Goal: Task Accomplishment & Management: Manage account settings

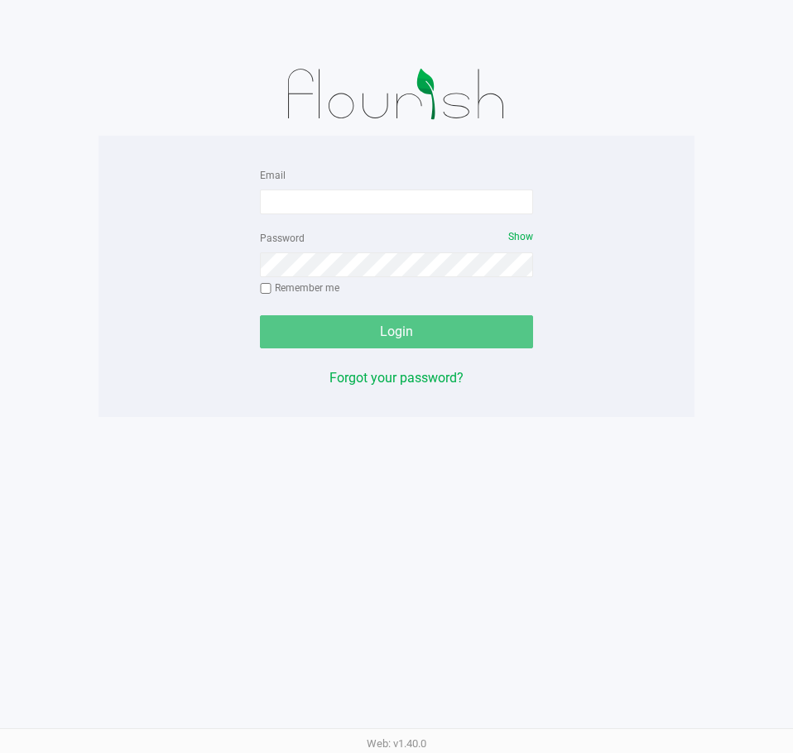
click at [646, 108] on div at bounding box center [397, 94] width 596 height 83
click at [282, 211] on input "Email" at bounding box center [396, 202] width 273 height 25
type input "[EMAIL_ADDRESS][DOMAIN_NAME]"
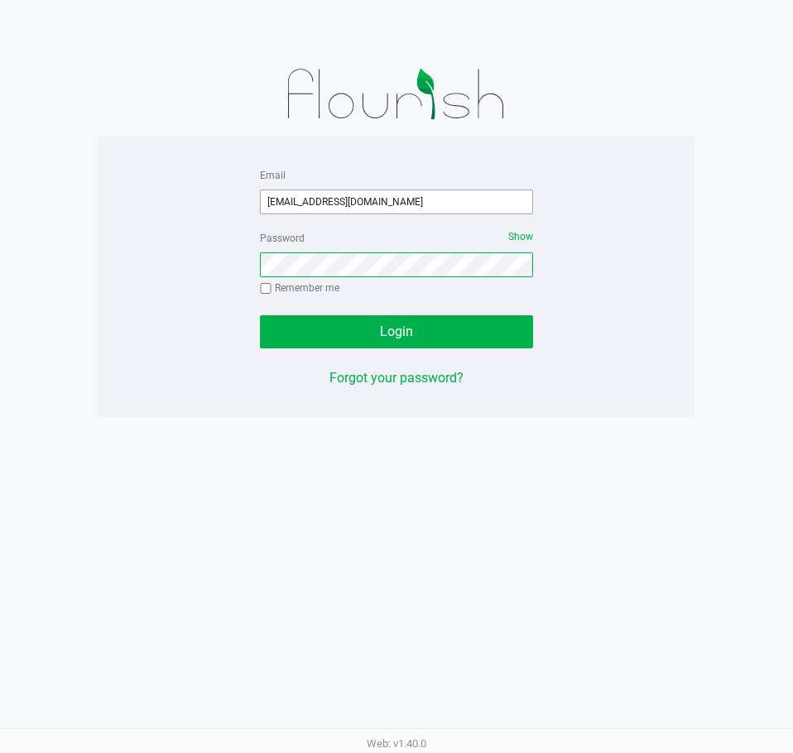
click at [260, 315] on button "Login" at bounding box center [396, 331] width 273 height 33
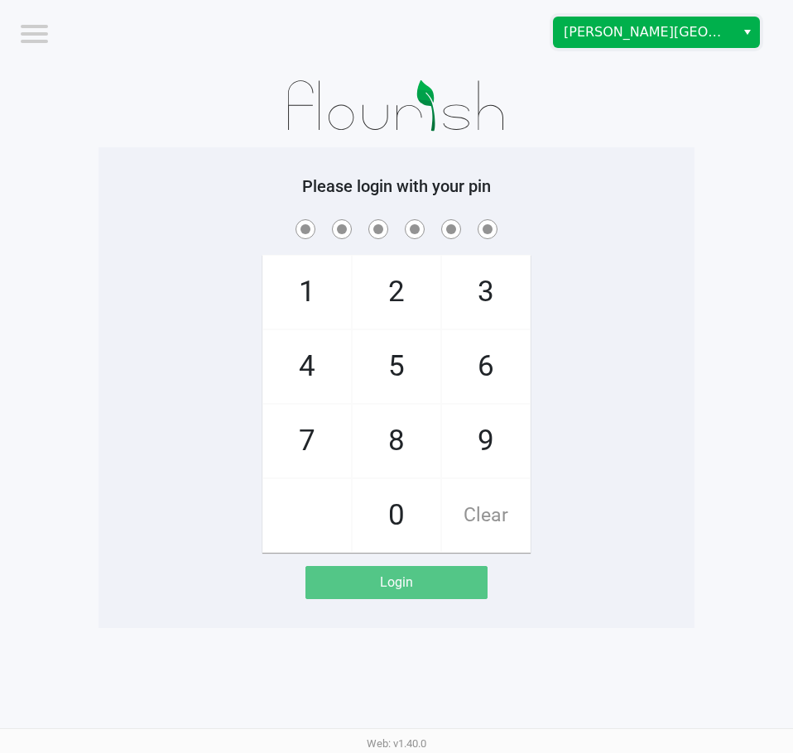
click at [602, 47] on kendo-dropdownlist "[PERSON_NAME][GEOGRAPHIC_DATA]" at bounding box center [656, 32] width 207 height 31
click at [600, 47] on kendo-dropdownlist "[PERSON_NAME][GEOGRAPHIC_DATA]" at bounding box center [656, 32] width 207 height 31
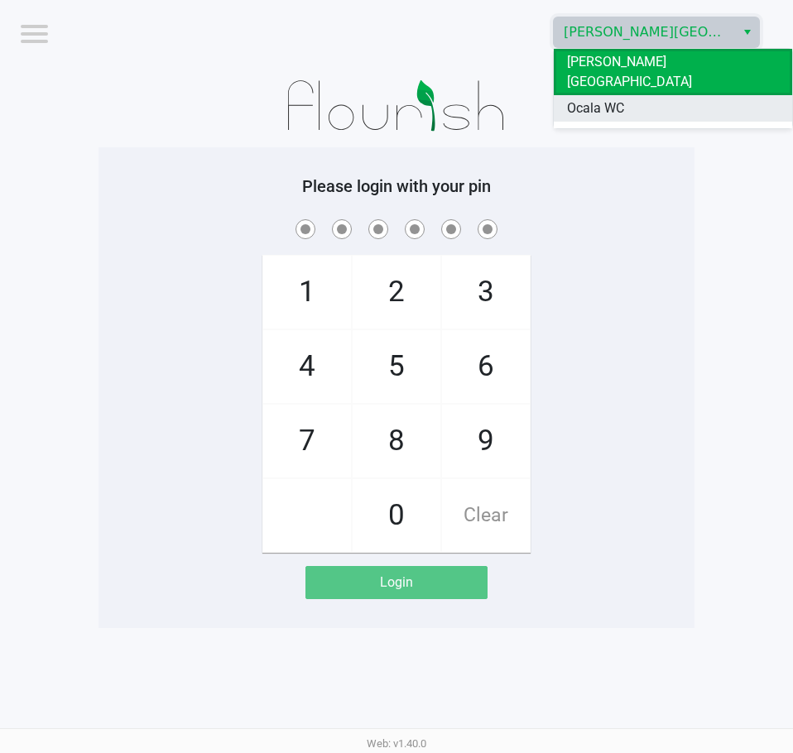
click at [595, 99] on span "Ocala WC" at bounding box center [595, 109] width 57 height 20
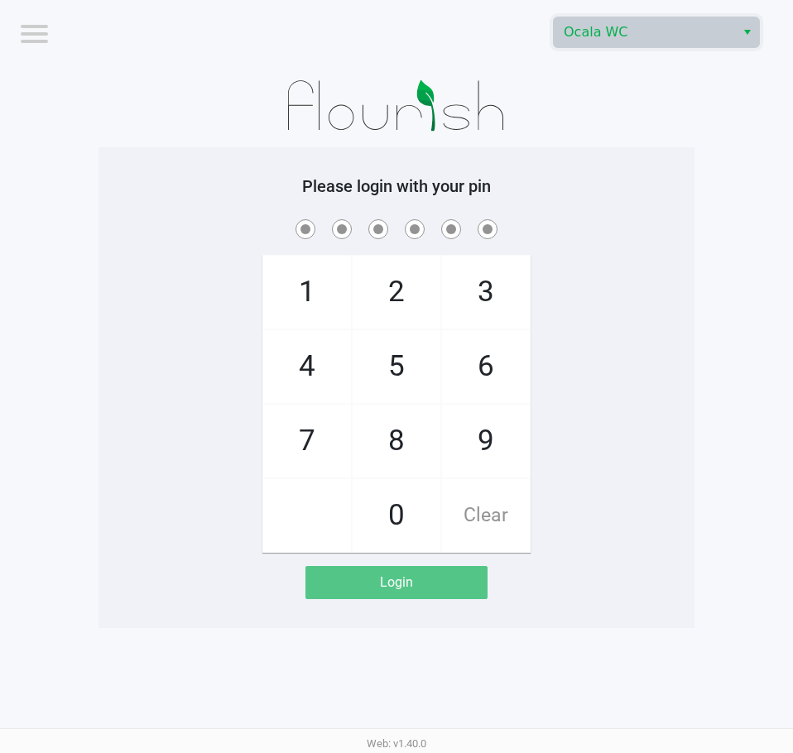
click at [612, 105] on div at bounding box center [397, 106] width 596 height 83
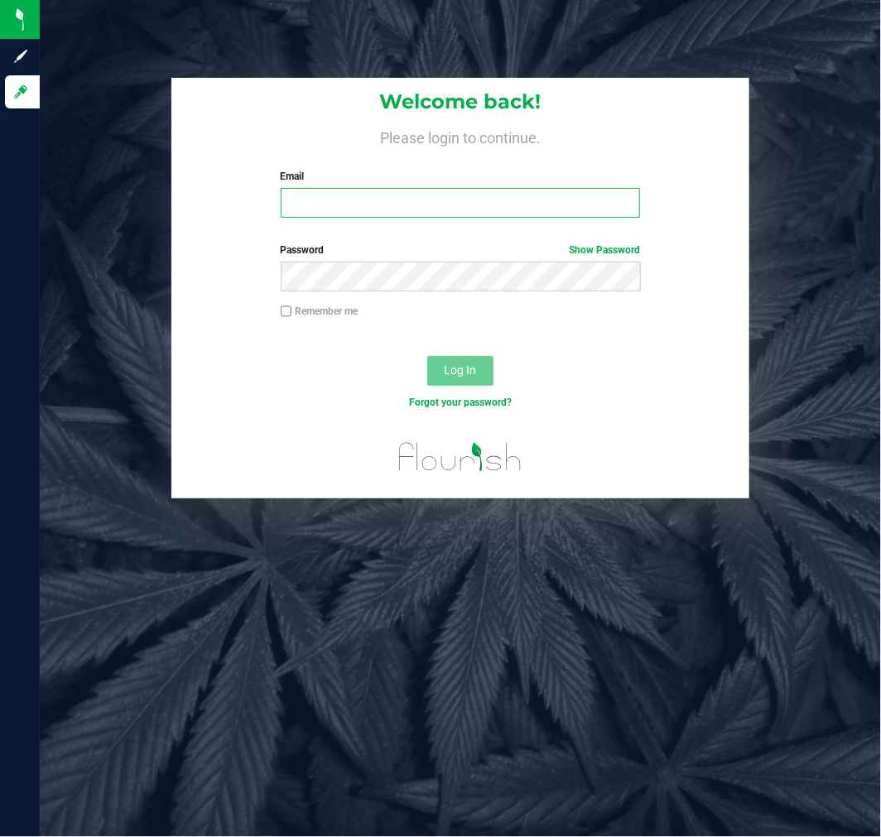
click at [364, 210] on input "Email" at bounding box center [461, 203] width 360 height 30
type input "[EMAIL_ADDRESS][DOMAIN_NAME]"
drag, startPoint x: 398, startPoint y: 300, endPoint x: 411, endPoint y: 296, distance: 13.9
click at [398, 300] on div "Password Show Password" at bounding box center [459, 273] width 577 height 61
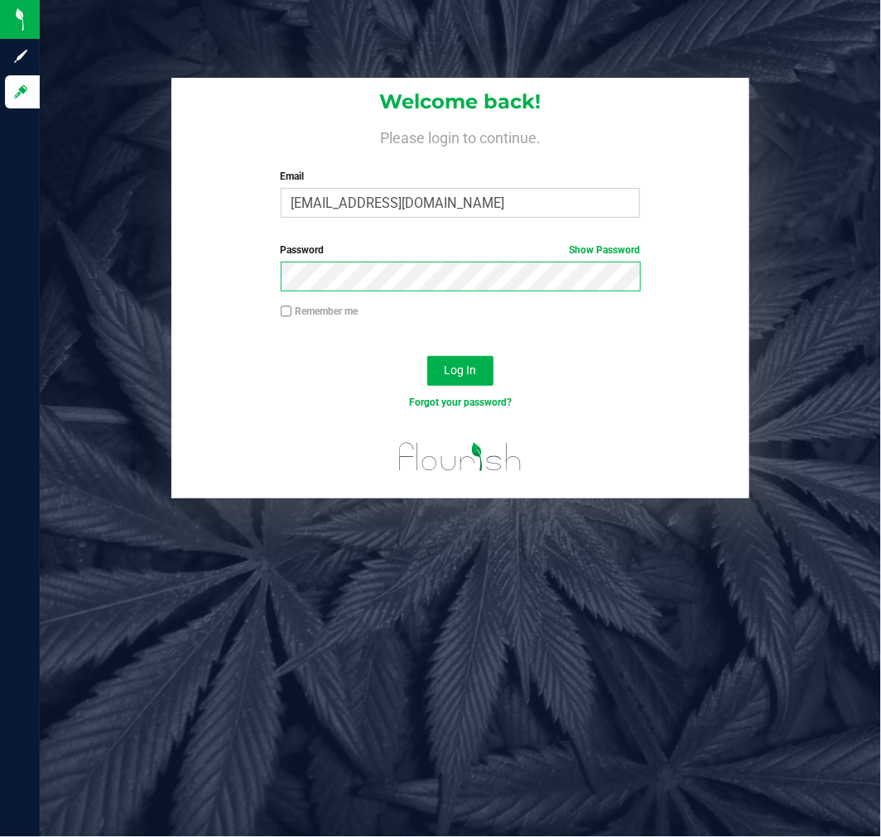
click at [427, 356] on button "Log In" at bounding box center [460, 371] width 66 height 30
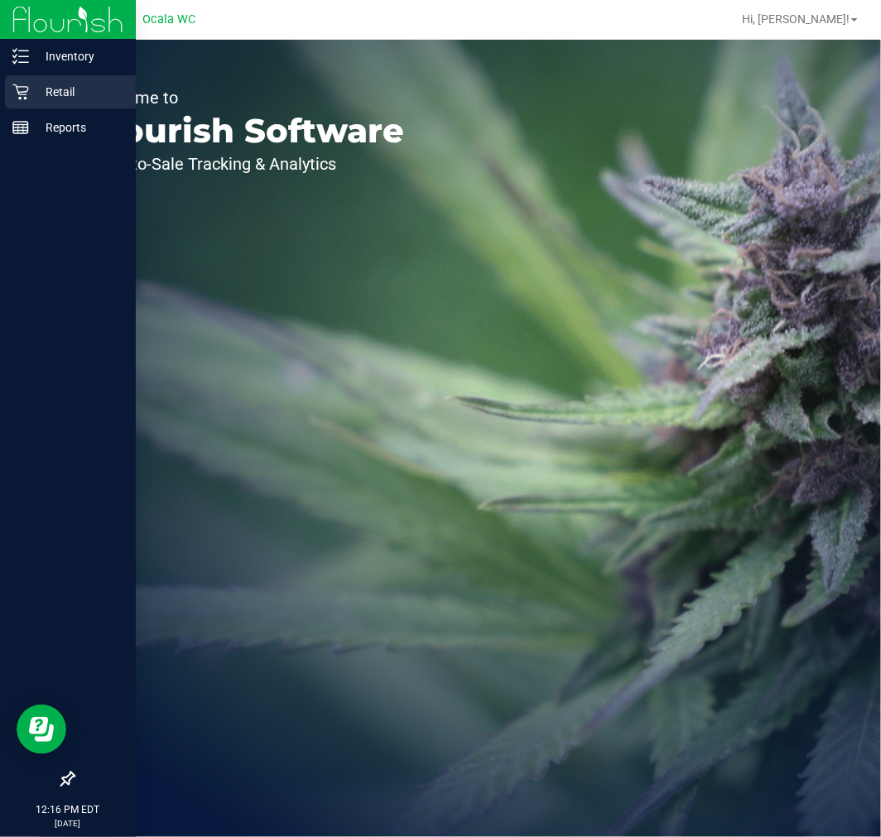
click at [23, 89] on icon at bounding box center [20, 92] width 17 height 17
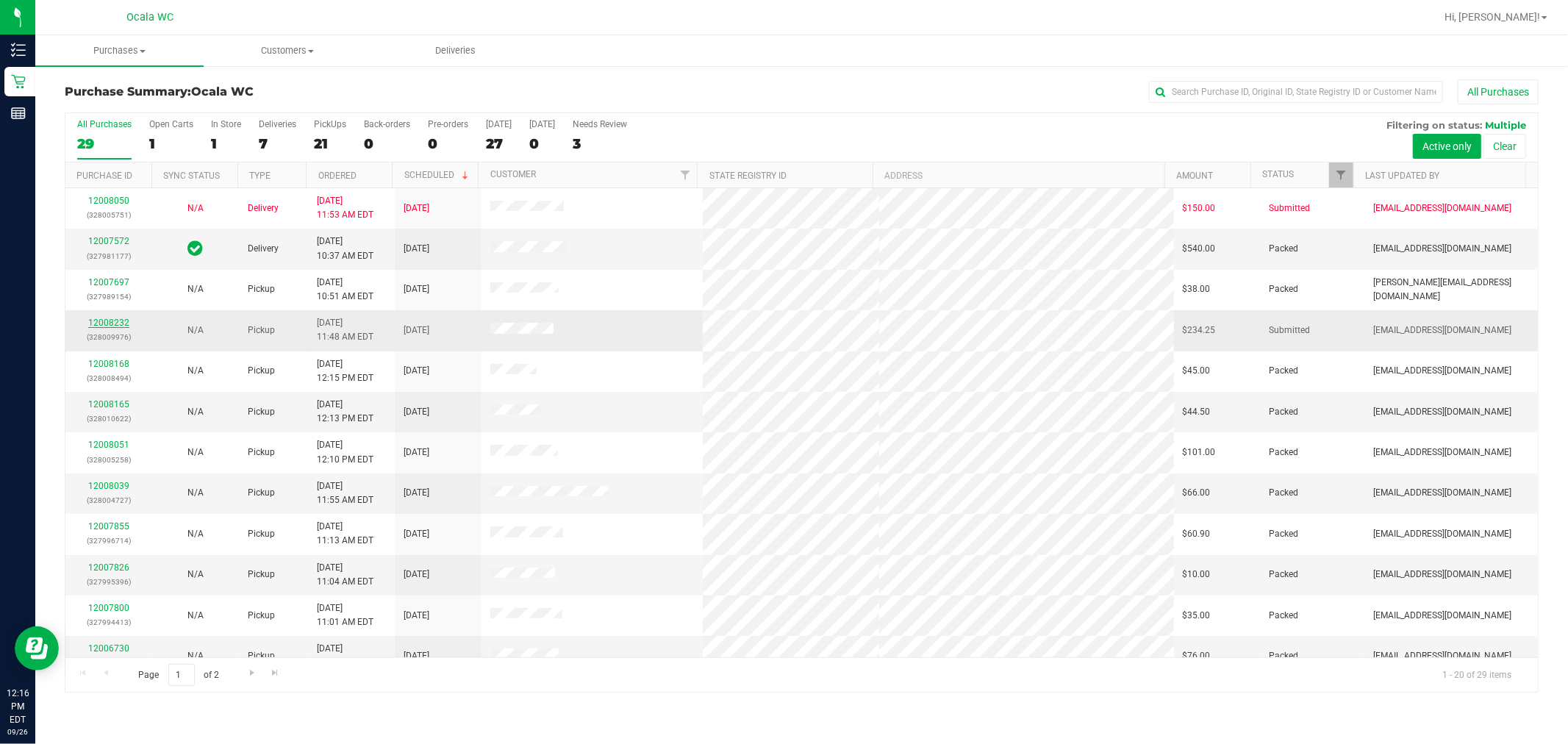
click at [119, 323] on link "12008232" at bounding box center [108, 323] width 41 height 11
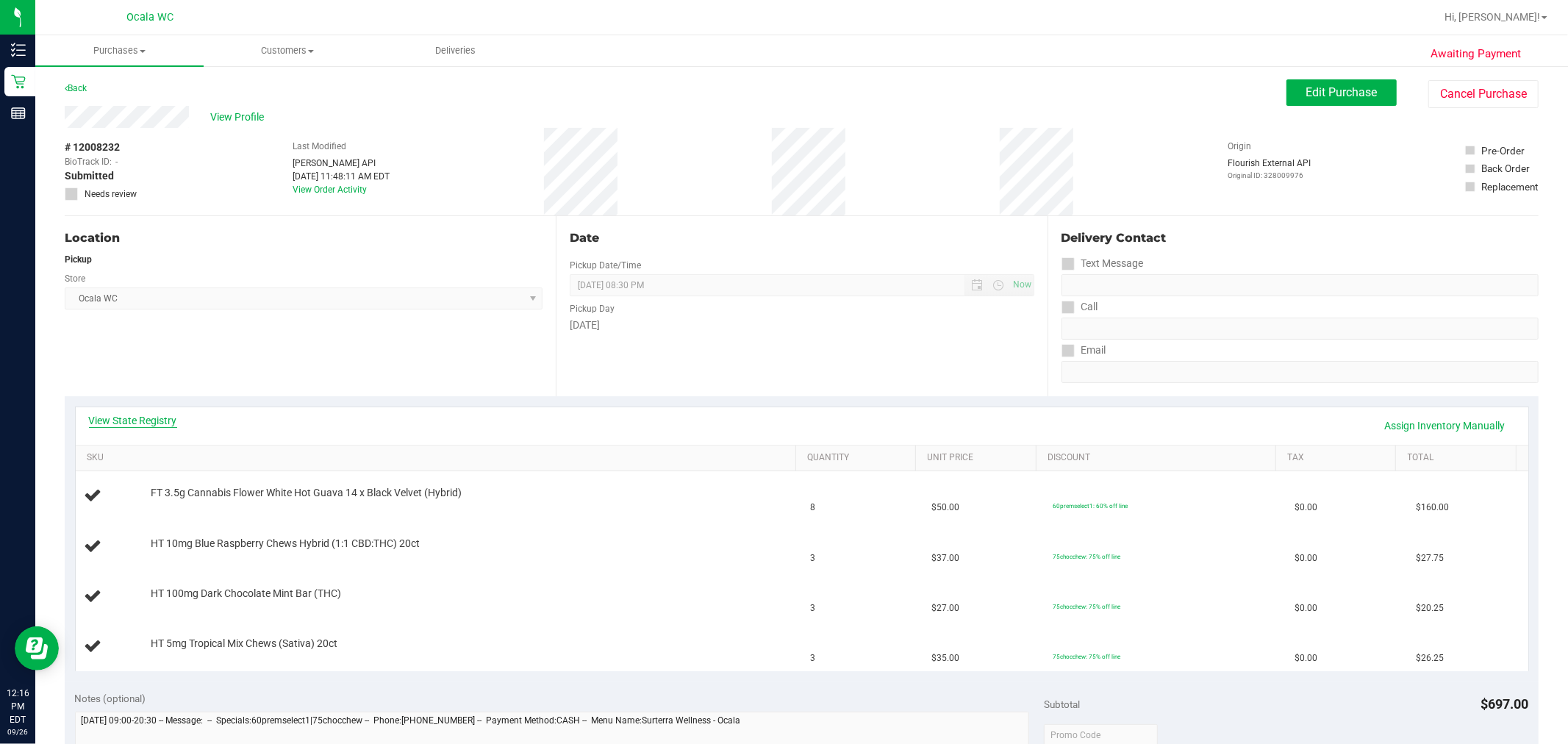
click at [128, 422] on link "View State Registry" at bounding box center [132, 420] width 88 height 15
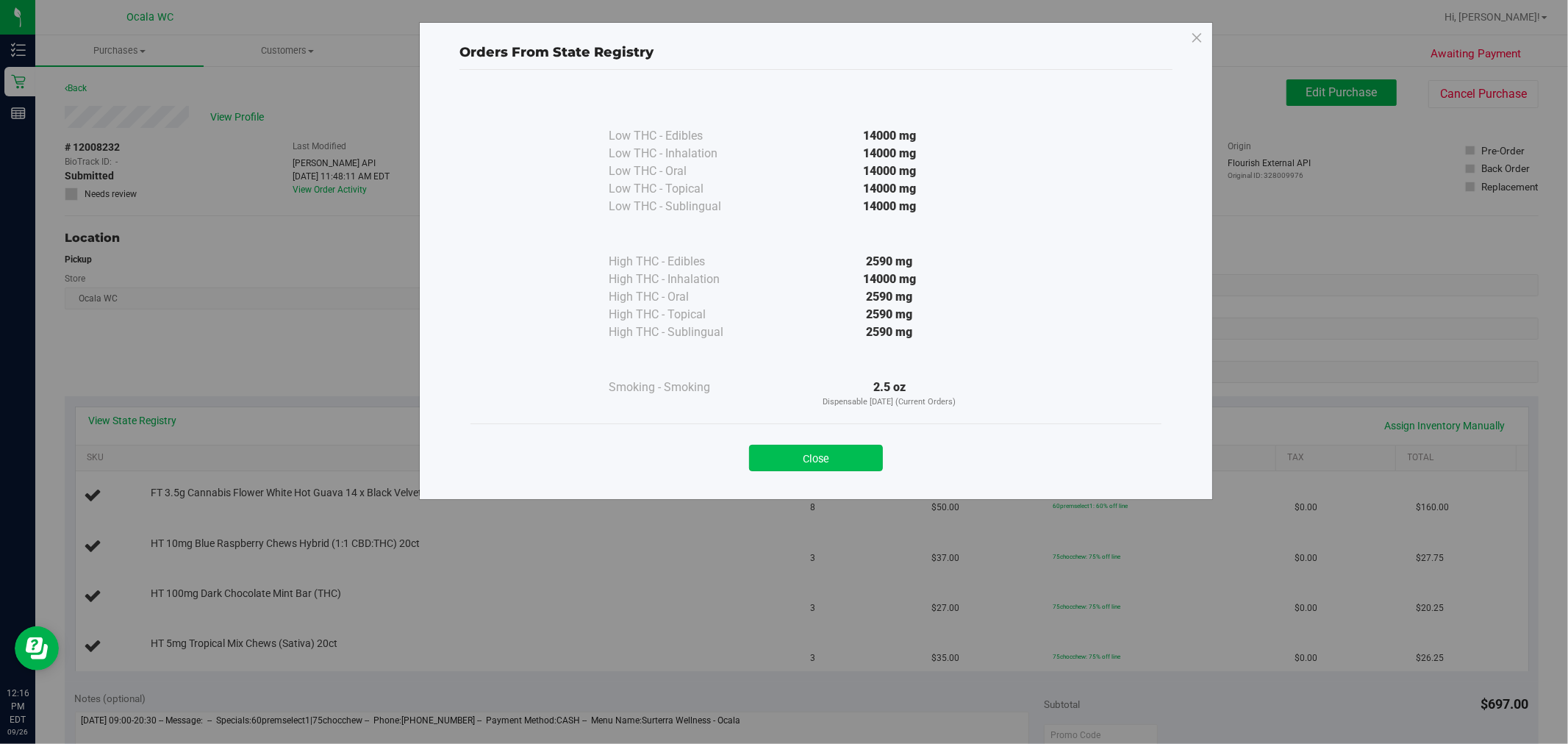
click at [781, 451] on button "Close" at bounding box center [816, 458] width 134 height 27
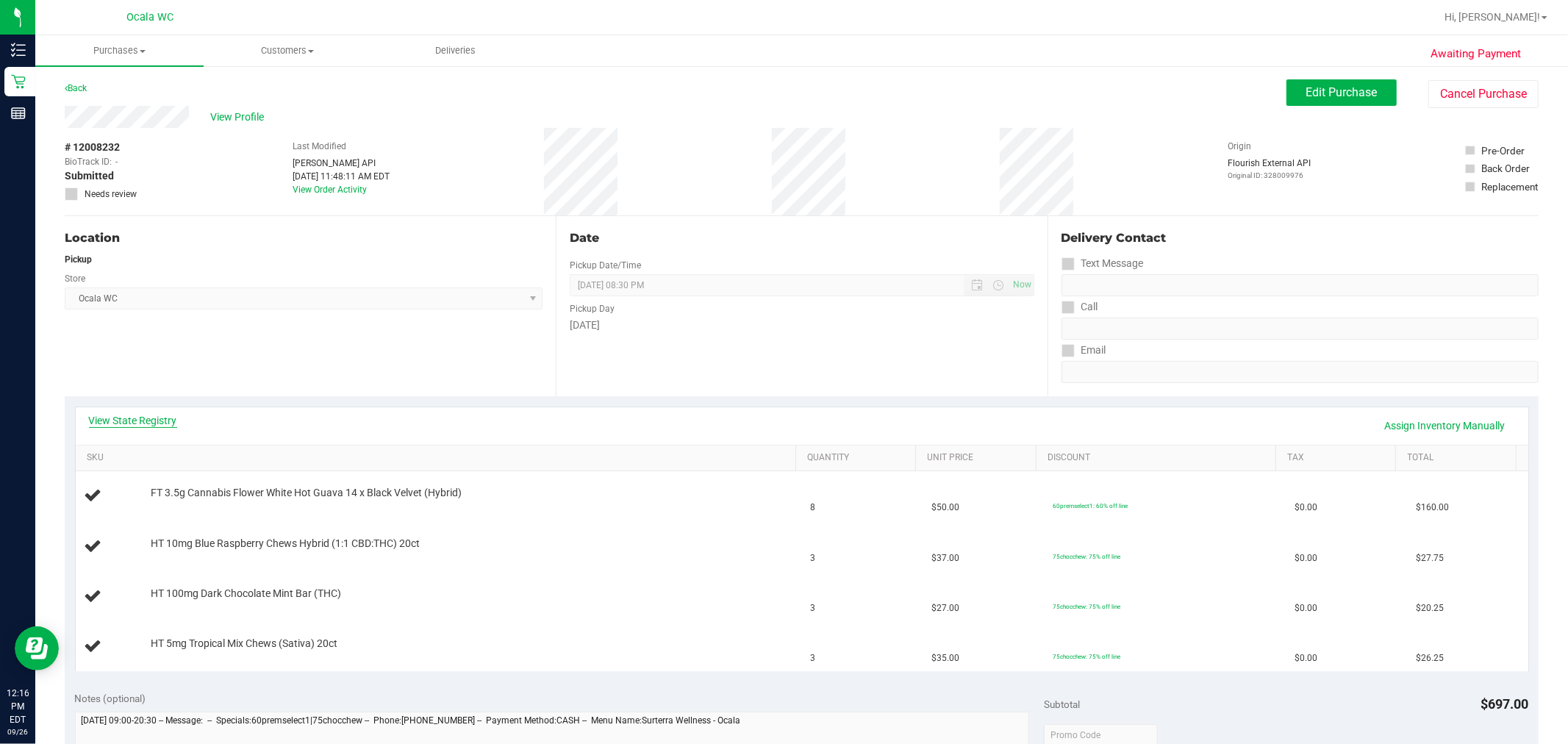
click at [137, 417] on link "View State Registry" at bounding box center [132, 420] width 88 height 15
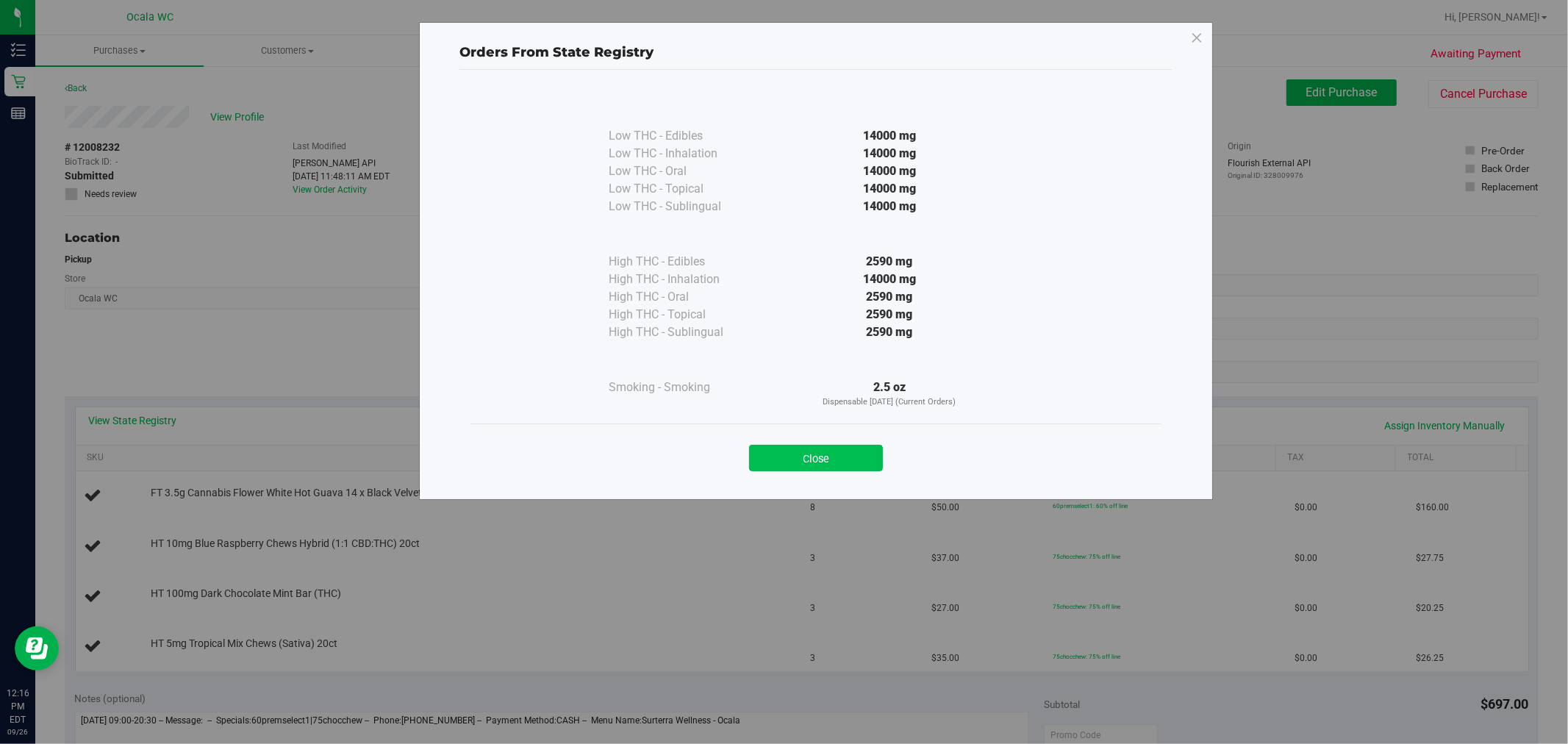
click at [781, 462] on button "Close" at bounding box center [816, 458] width 134 height 27
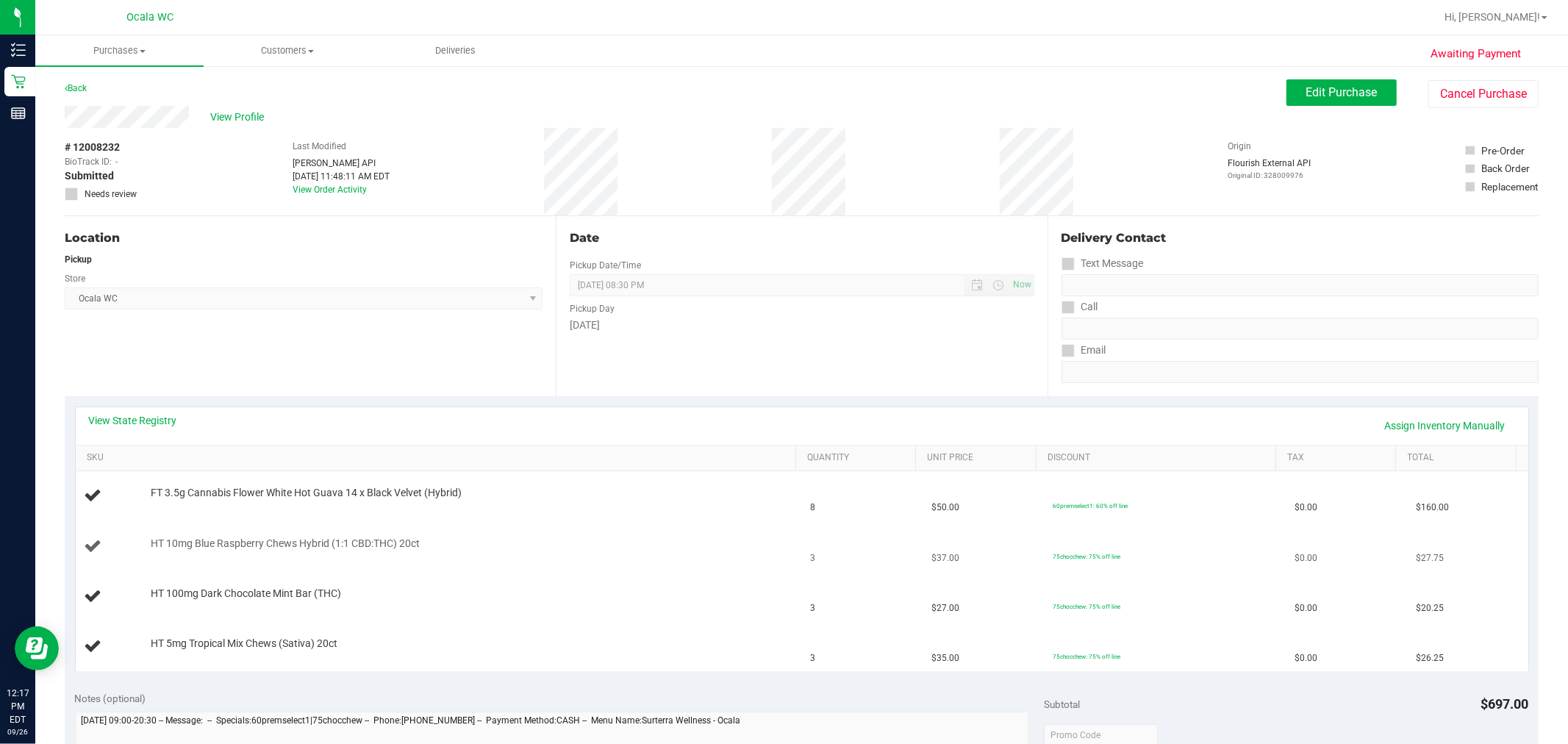
click at [674, 555] on div "HT 10mg Blue Raspberry Chews Hybrid (1:1 CBD:THC) 20ct" at bounding box center [439, 546] width 709 height 20
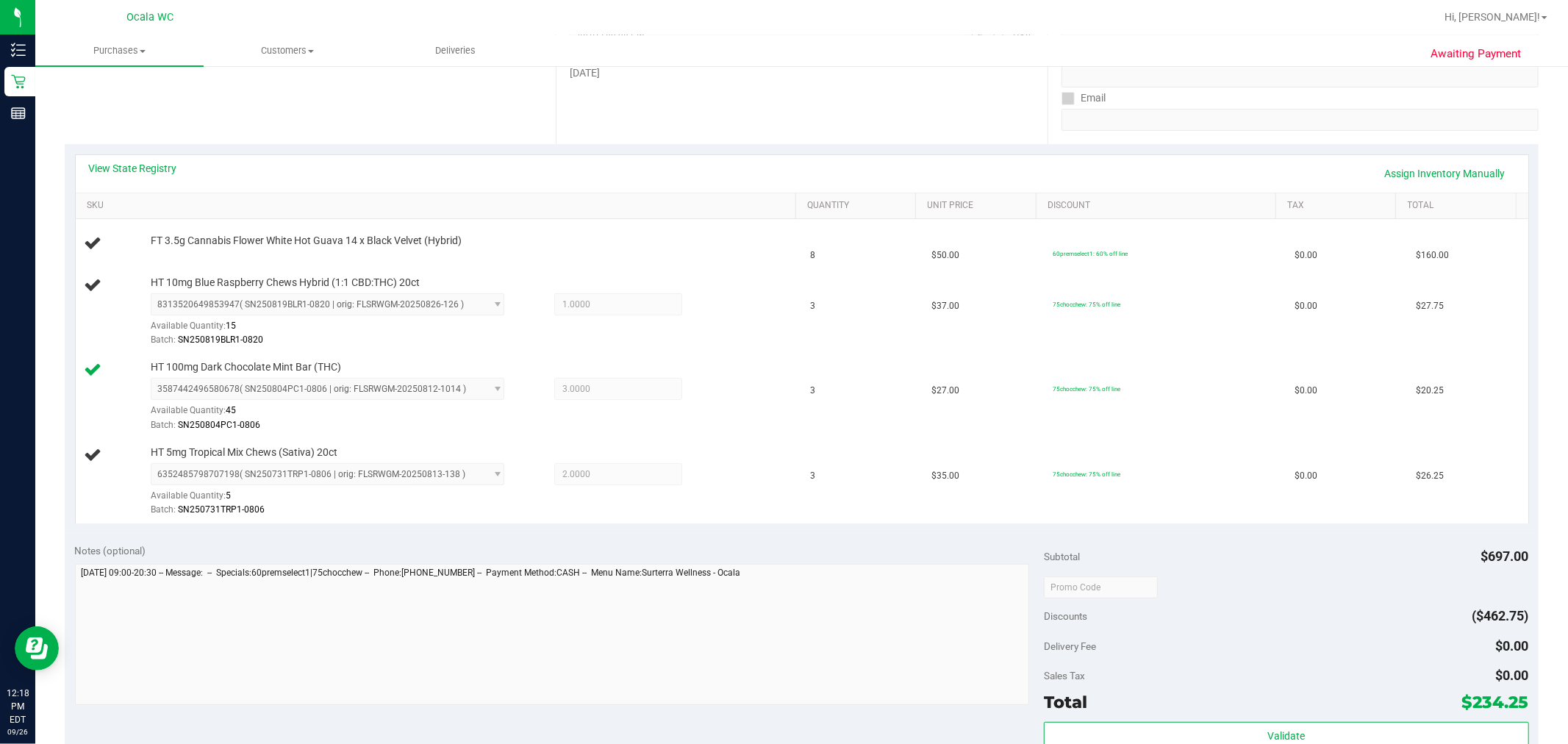
scroll to position [263, 0]
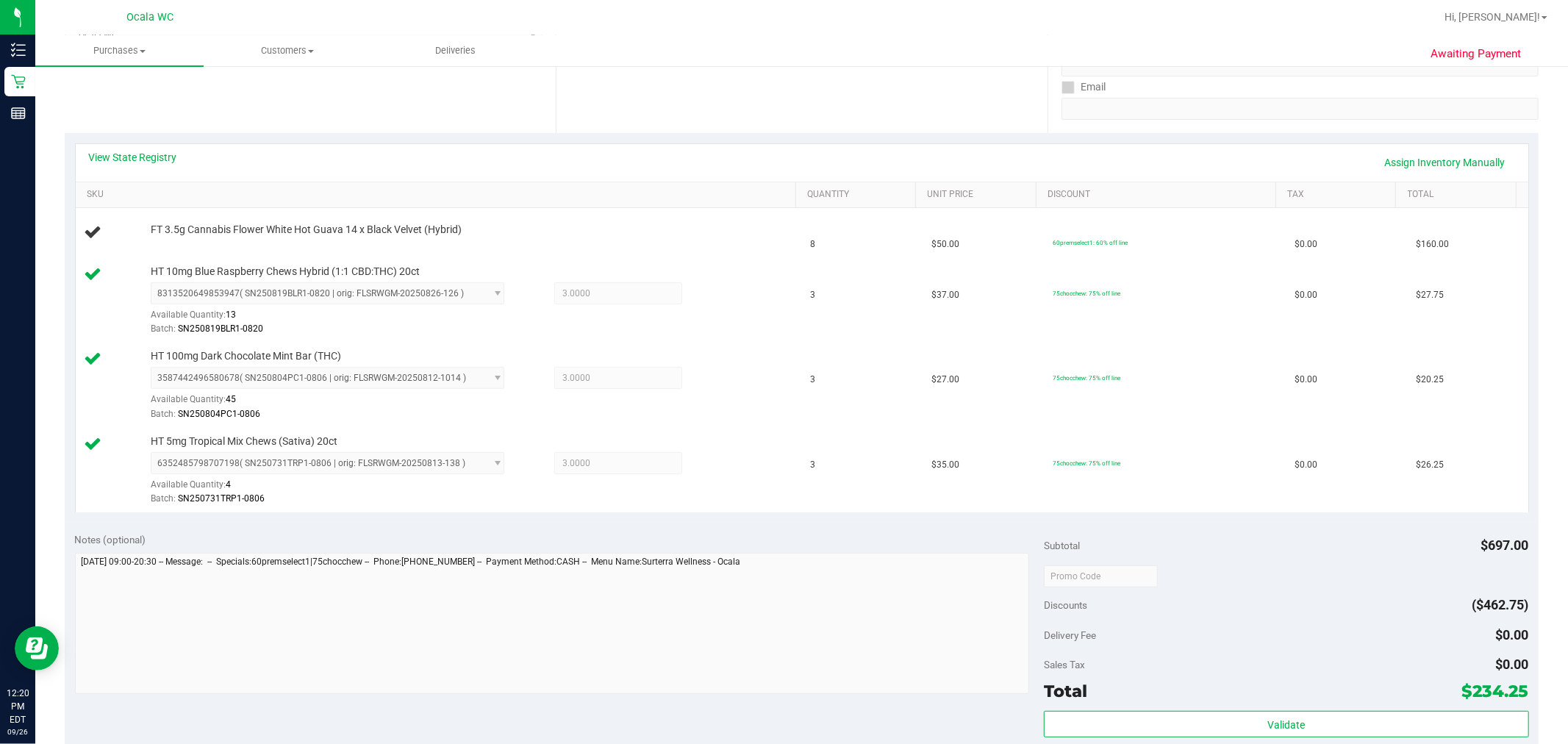
click at [667, 164] on div "View State Registry Assign Inventory Manually" at bounding box center [802, 162] width 1426 height 25
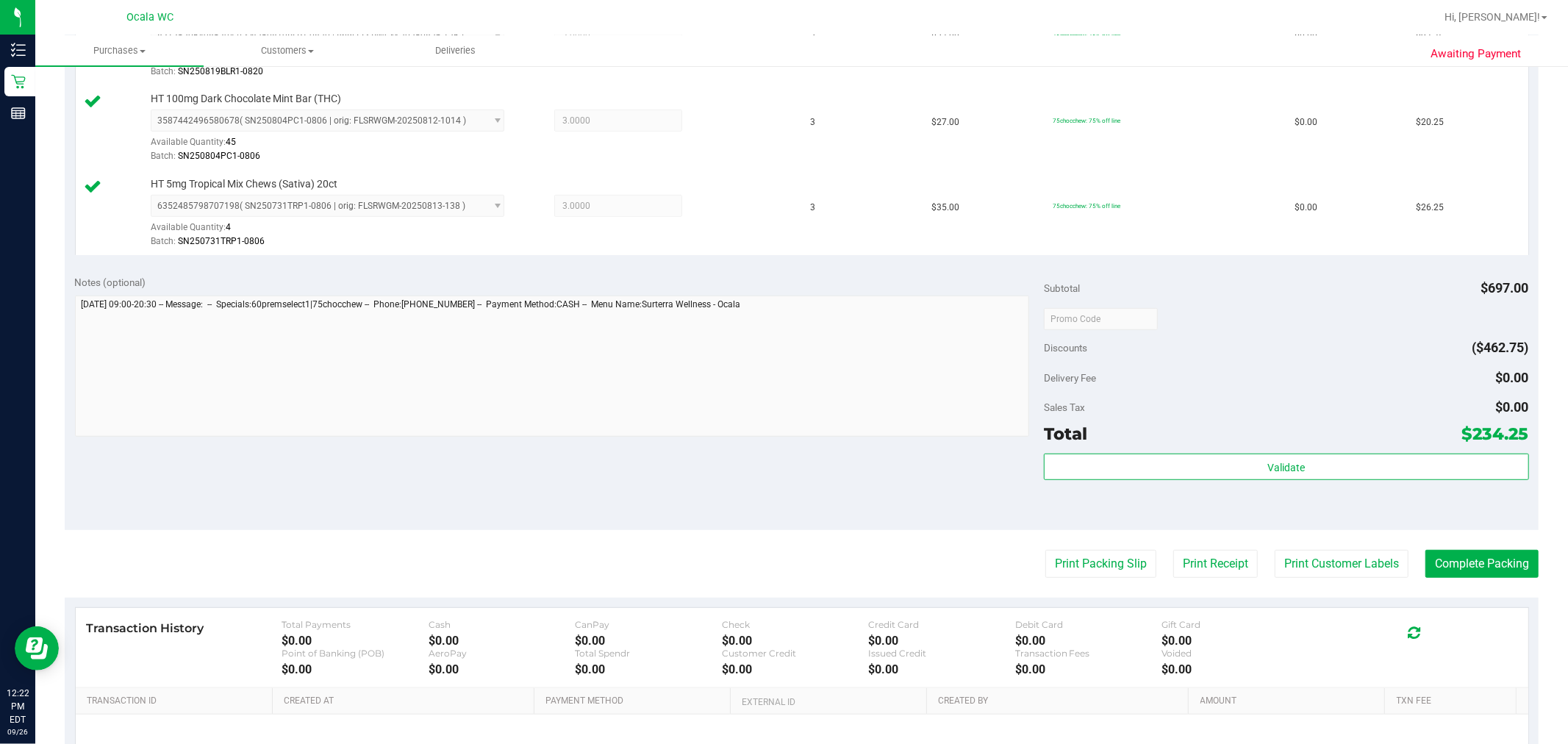
scroll to position [622, 0]
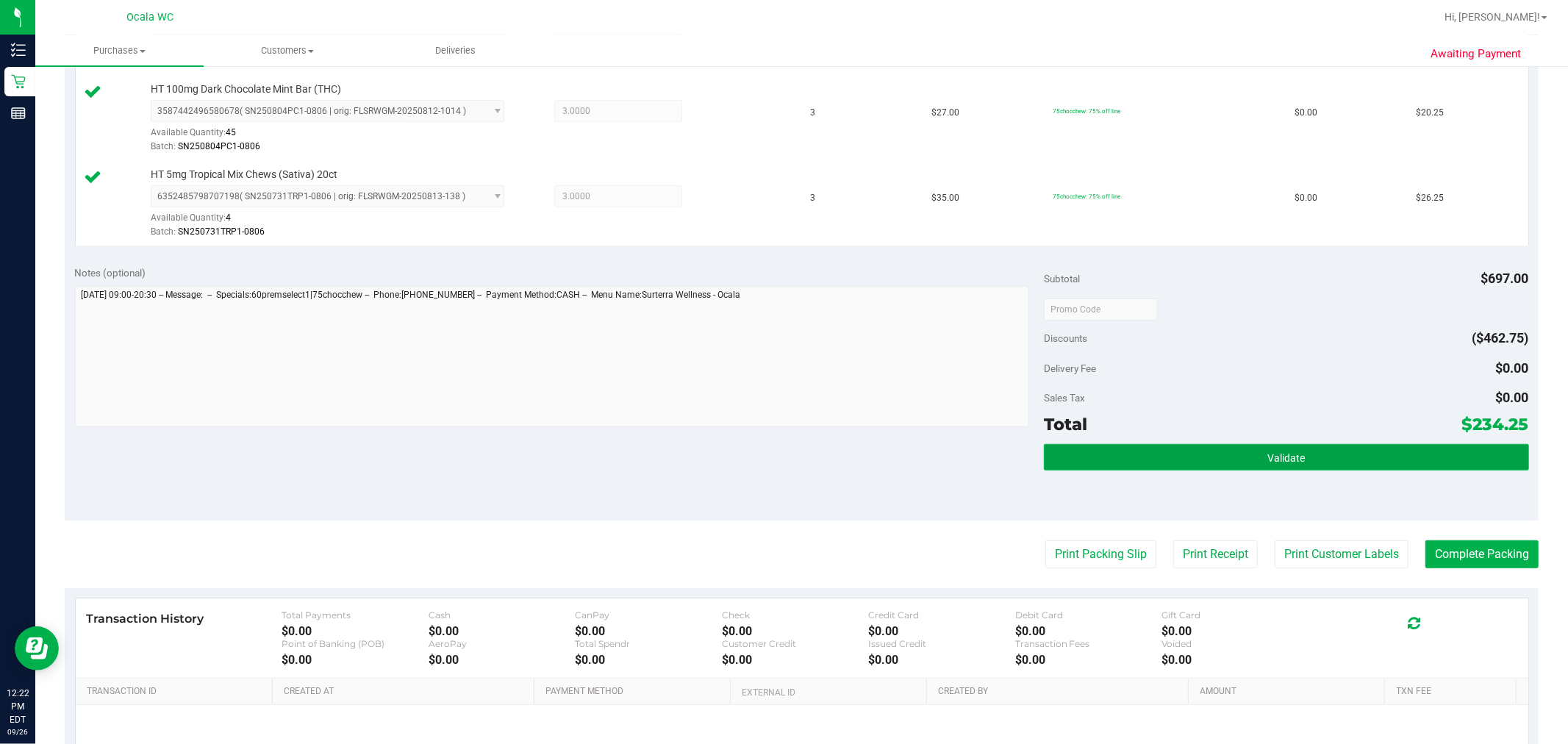
click at [781, 458] on span "Validate" at bounding box center [1286, 457] width 37 height 12
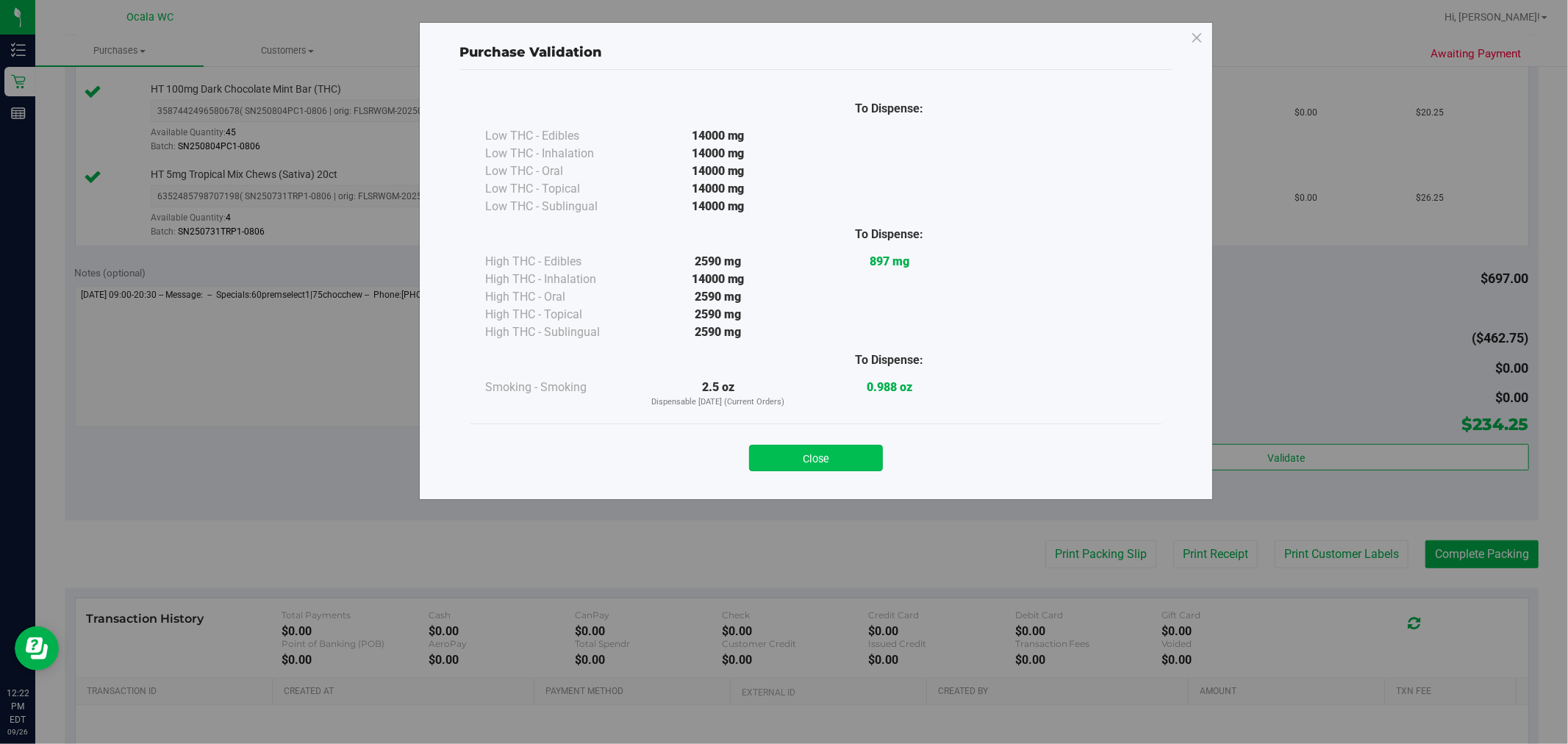
click at [781, 468] on button "Close" at bounding box center [816, 458] width 134 height 27
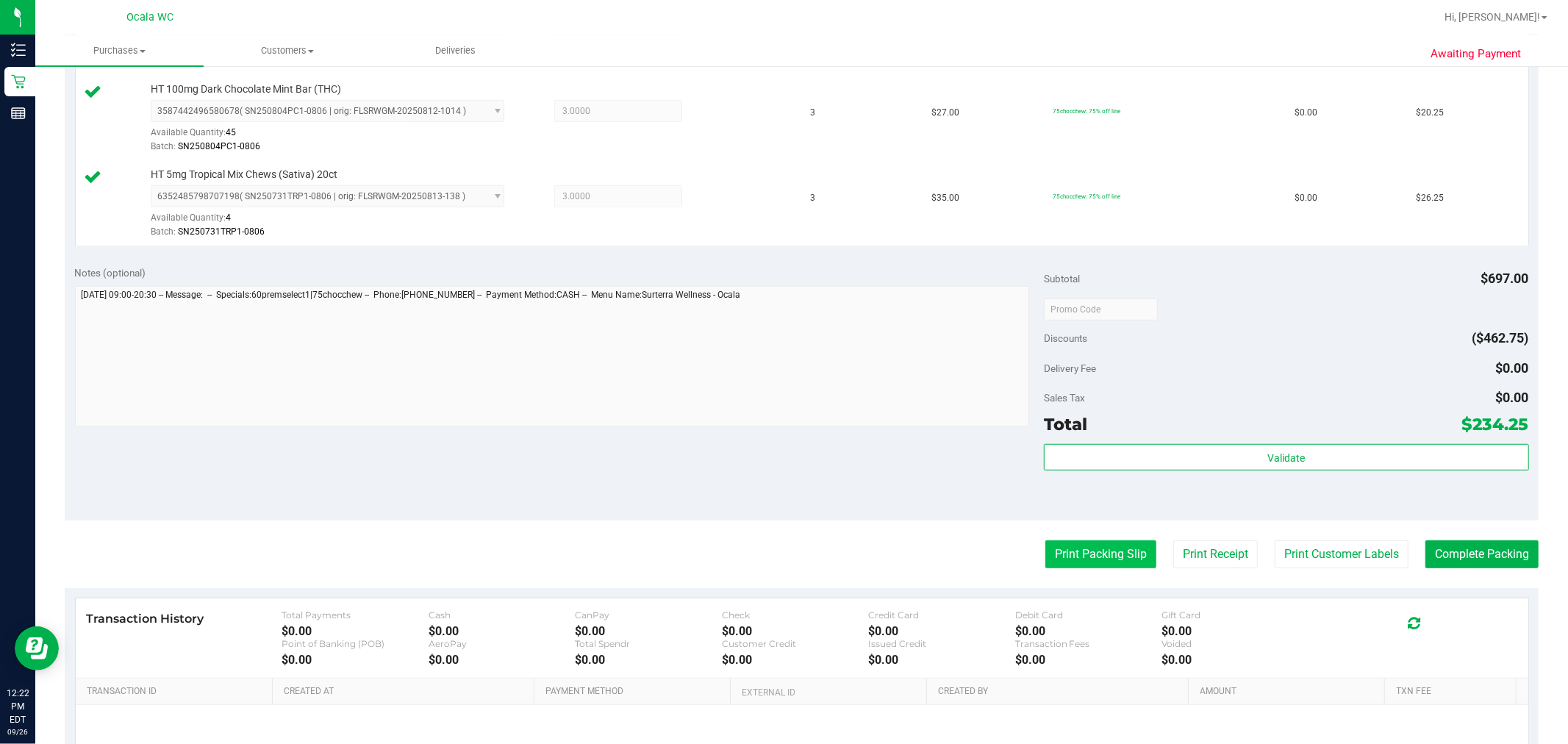
click at [781, 566] on button "Print Packing Slip" at bounding box center [1100, 554] width 111 height 28
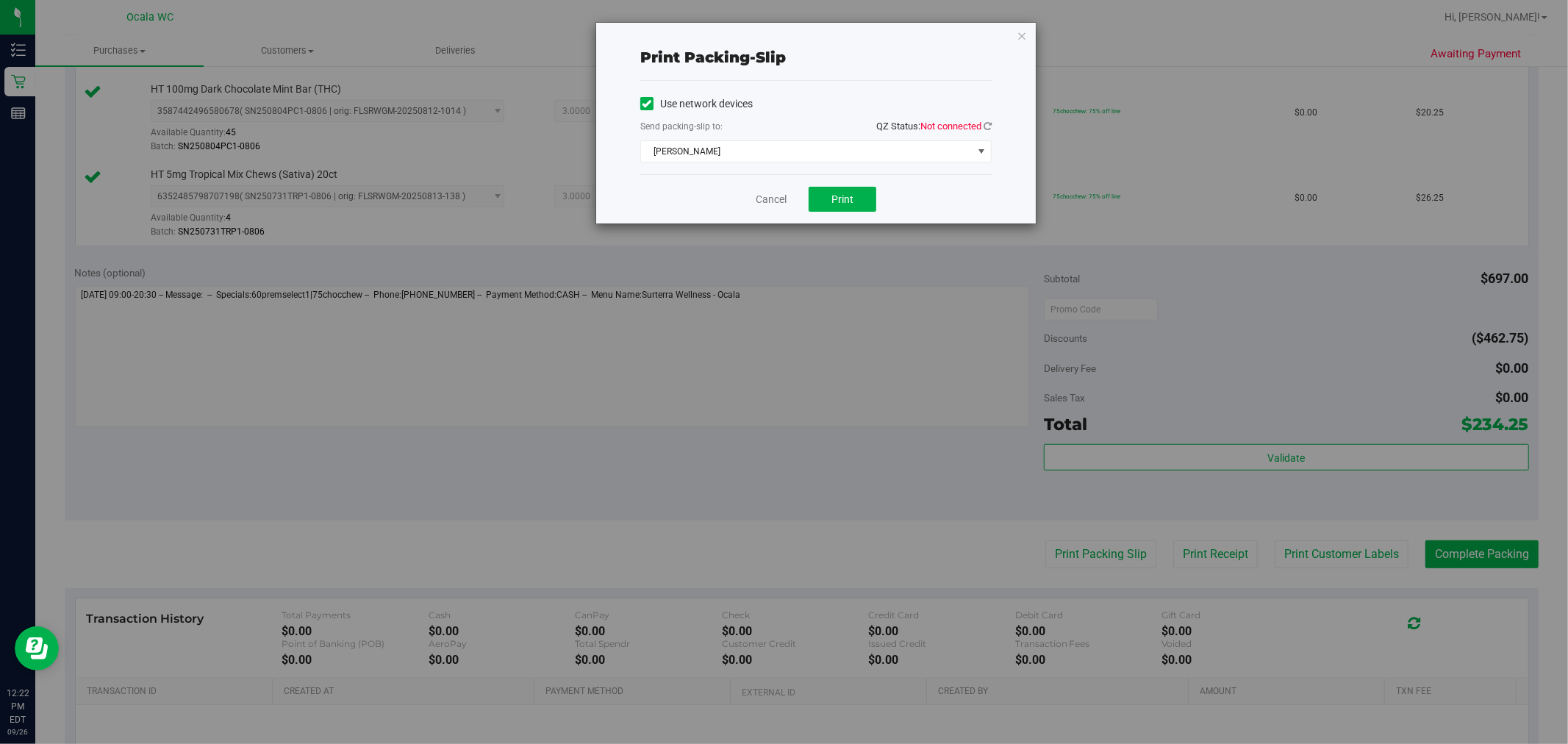
click at [781, 128] on span "Not connected" at bounding box center [951, 126] width 61 height 11
click at [781, 126] on icon at bounding box center [987, 126] width 8 height 10
click at [781, 150] on span "BRAD-PITT" at bounding box center [806, 151] width 331 height 20
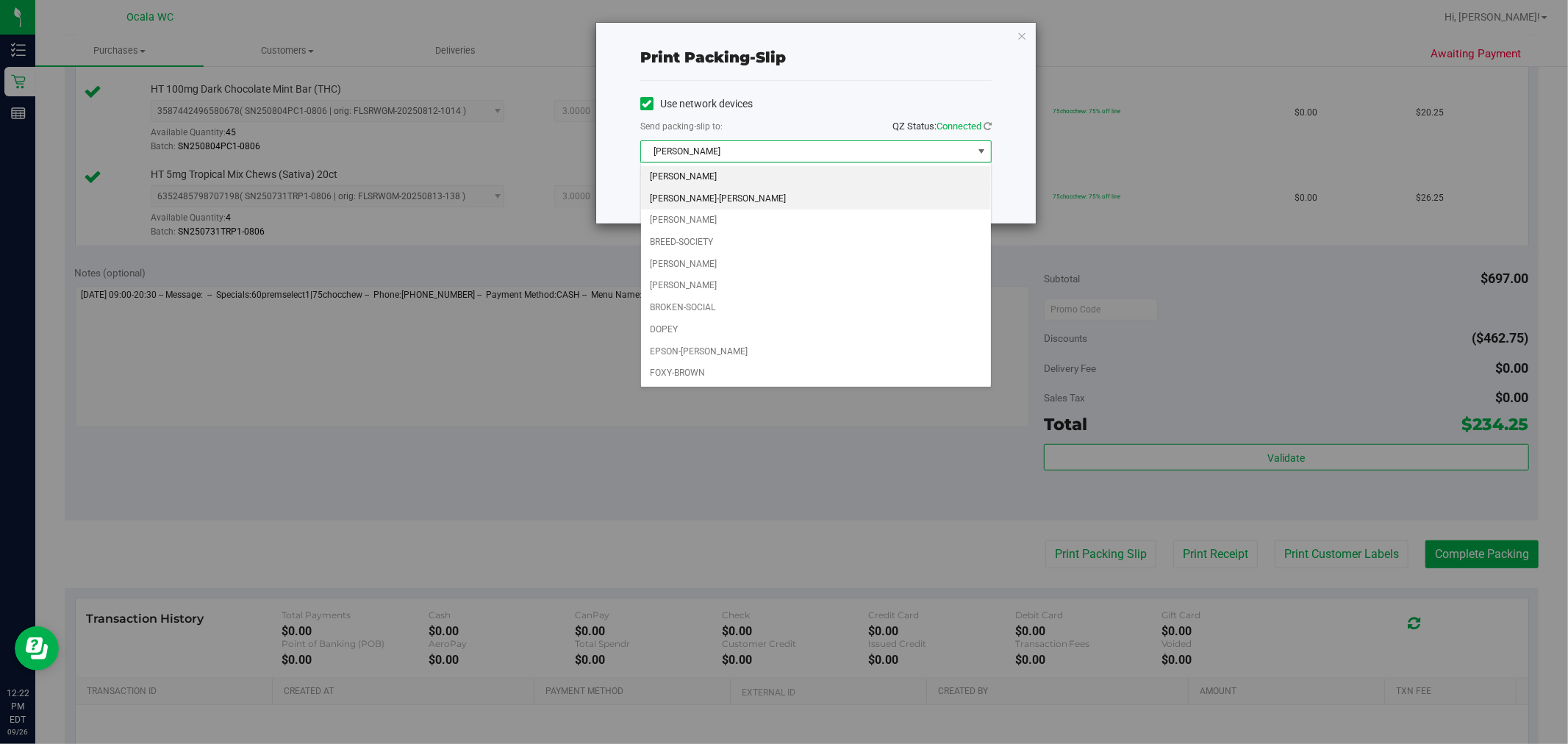
click at [701, 195] on li "BRANDY-ANISTON" at bounding box center [816, 199] width 350 height 22
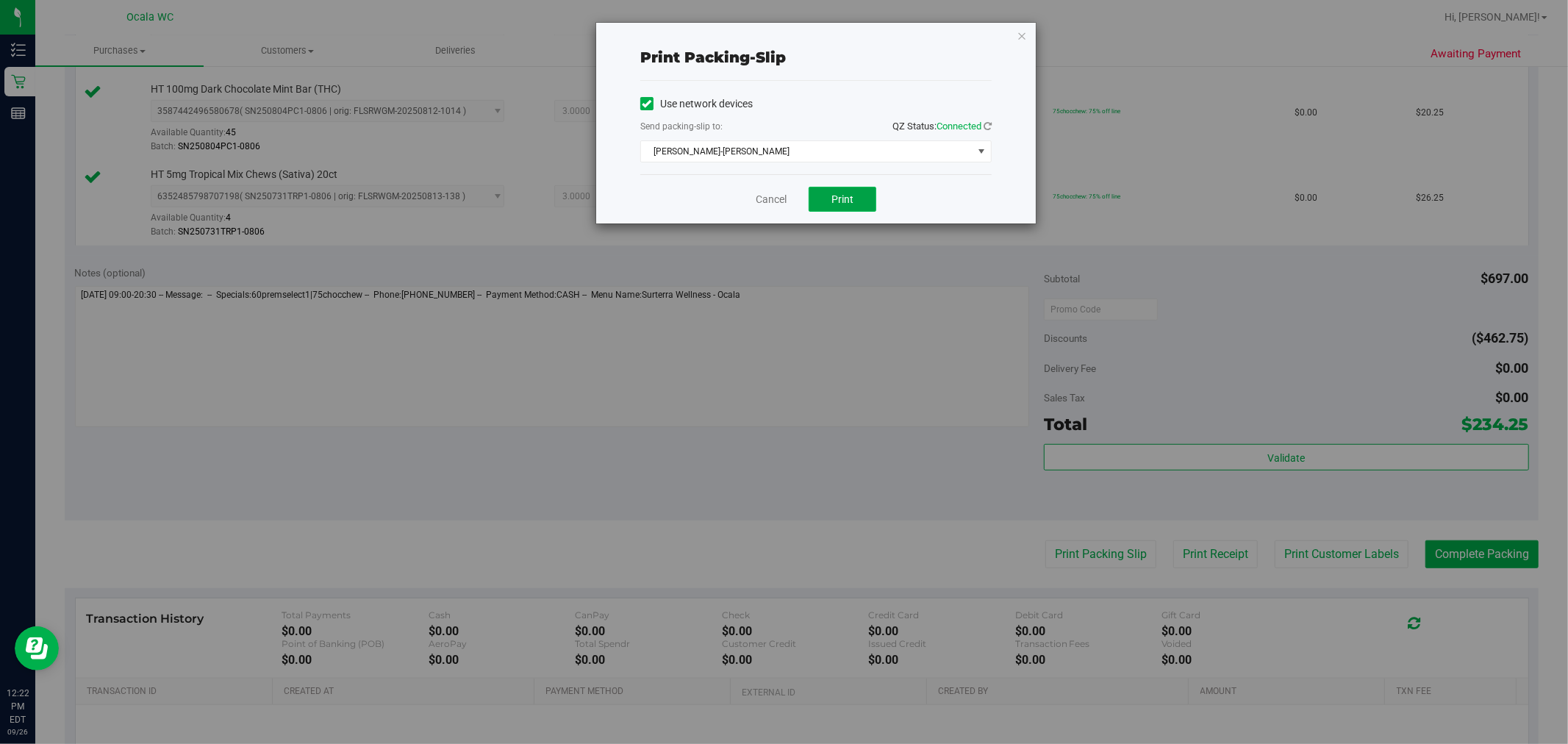
click at [781, 194] on button "Print" at bounding box center [843, 199] width 67 height 25
click at [760, 197] on link "Cancel" at bounding box center [771, 199] width 31 height 15
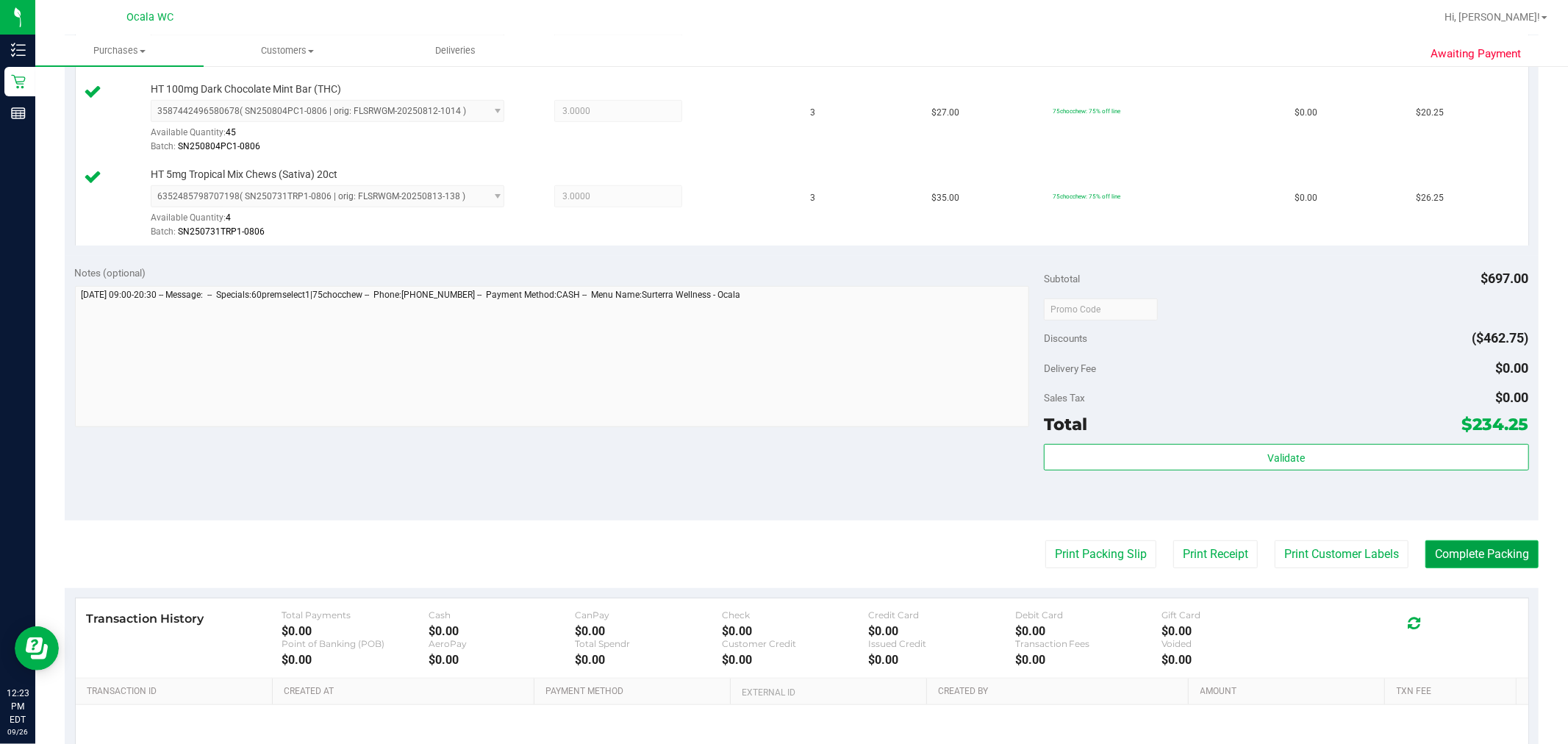
click at [781, 548] on button "Complete Packing" at bounding box center [1482, 554] width 114 height 28
